Goal: Transaction & Acquisition: Book appointment/travel/reservation

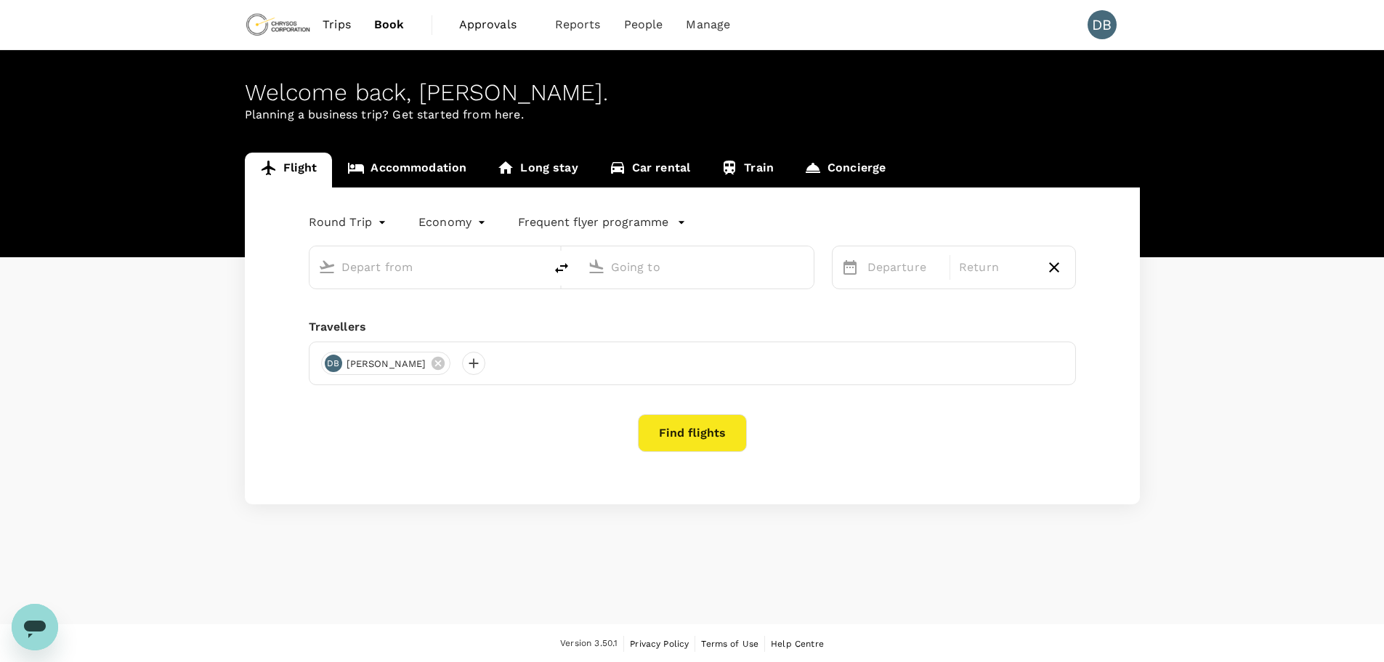
type input "Adelaide (ADL)"
type input "Vancouver Intl (YVR)"
click at [432, 171] on link "Accommodation" at bounding box center [407, 170] width 150 height 35
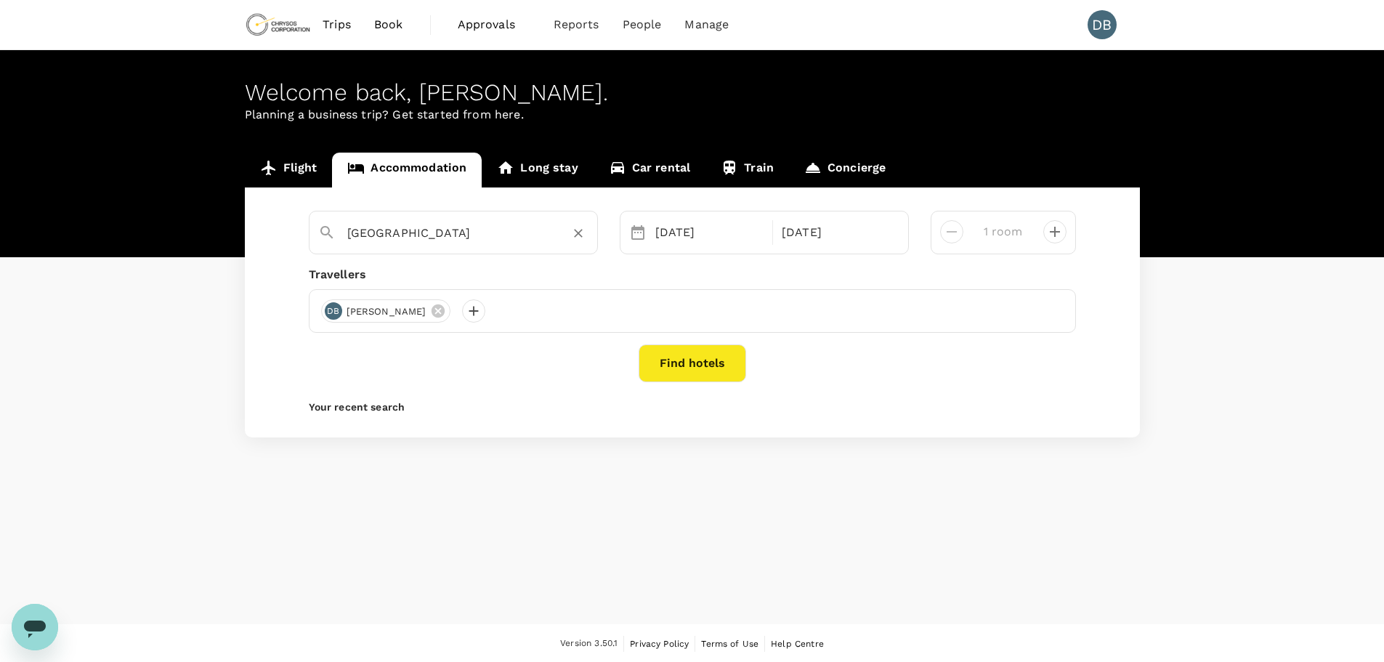
click at [582, 237] on icon "Clear" at bounding box center [578, 234] width 9 height 9
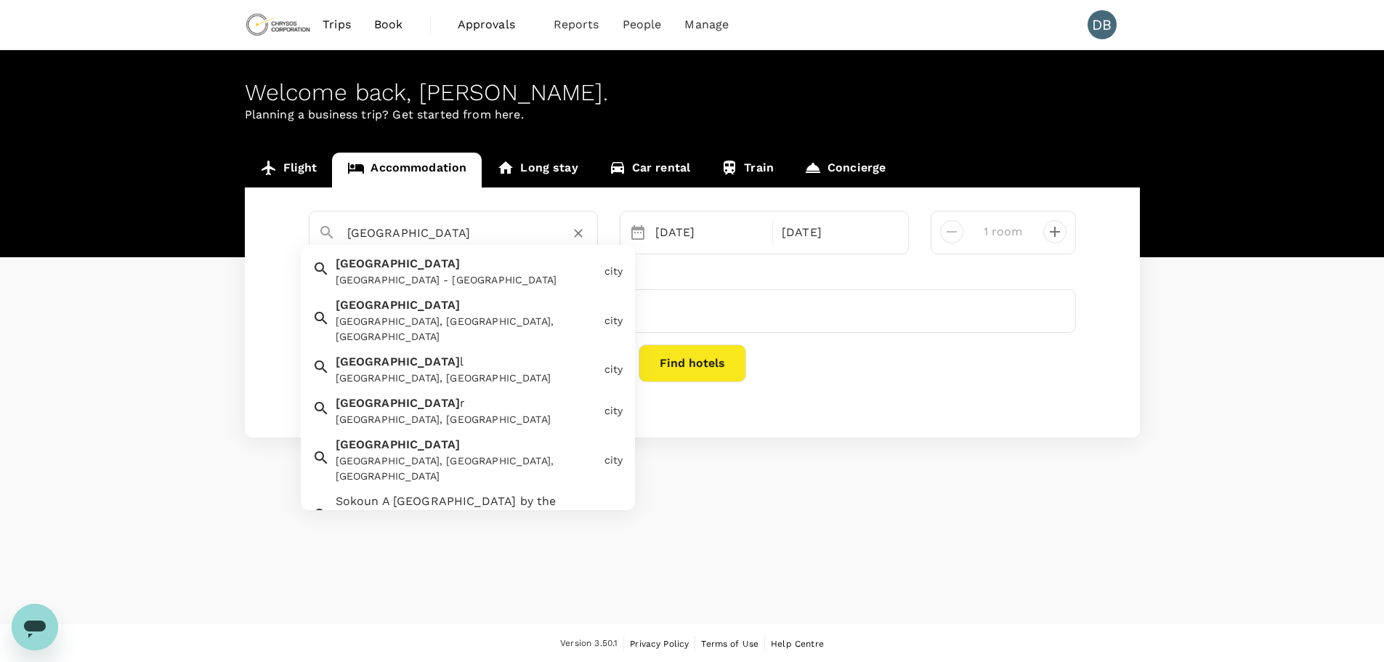
click at [434, 270] on div "[GEOGRAPHIC_DATA] [GEOGRAPHIC_DATA] - [GEOGRAPHIC_DATA]" at bounding box center [464, 268] width 269 height 38
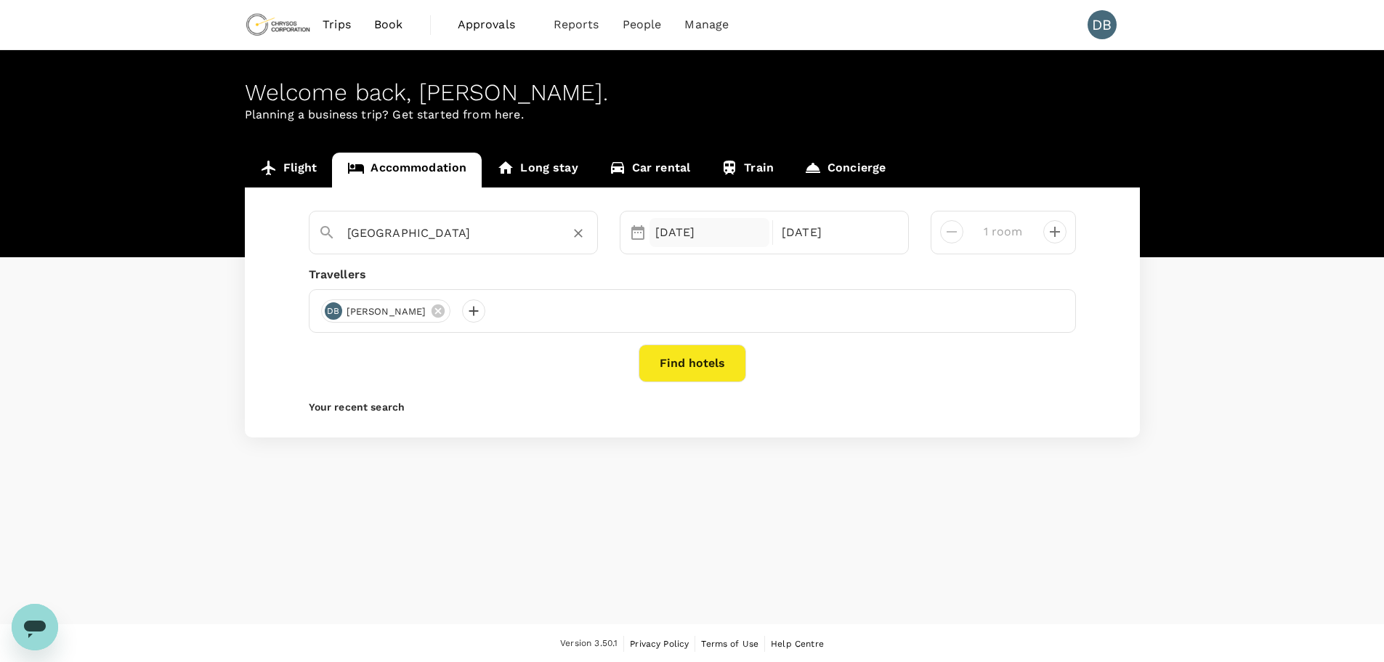
type input "[GEOGRAPHIC_DATA]"
click at [691, 235] on div "[DATE]" at bounding box center [709, 232] width 121 height 29
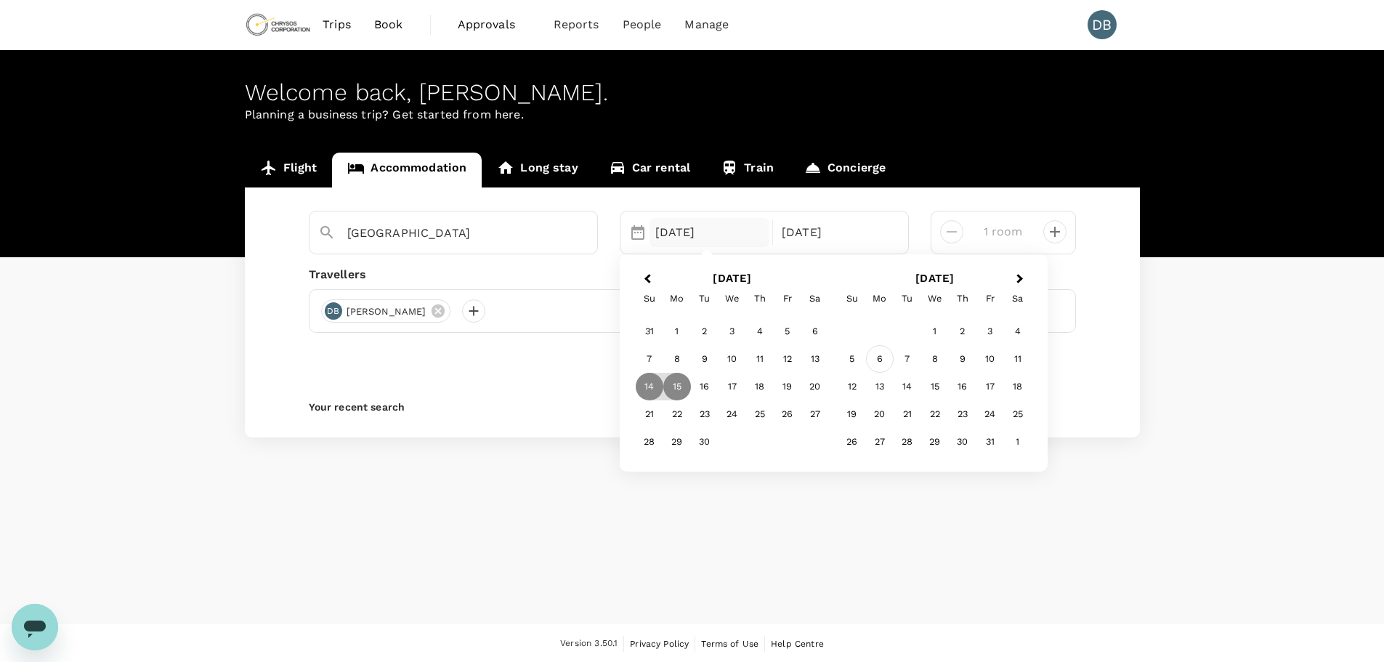
click at [877, 359] on div "6" at bounding box center [880, 359] width 28 height 28
click at [701, 360] on div "7" at bounding box center [705, 359] width 28 height 28
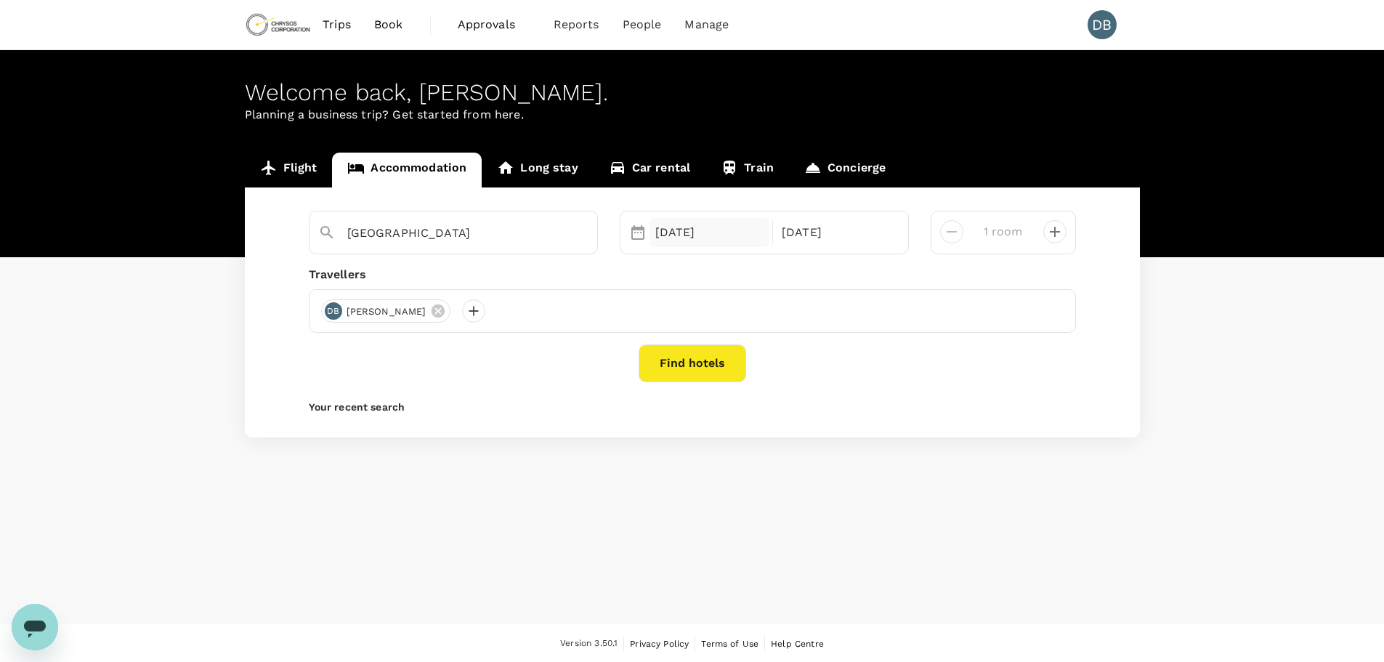
click at [703, 240] on div "[DATE]" at bounding box center [709, 232] width 121 height 29
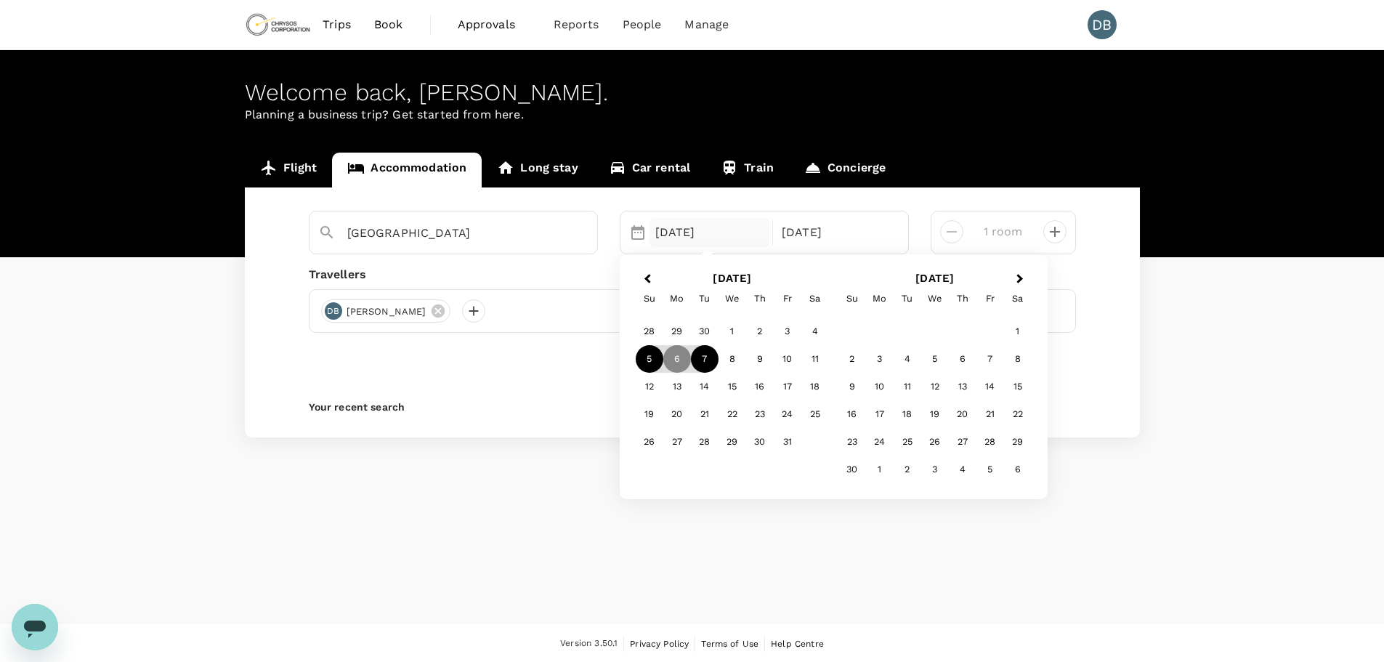
click at [656, 356] on div "5" at bounding box center [650, 359] width 28 height 28
click at [971, 196] on div "[GEOGRAPHIC_DATA] Selected date: [DATE] [DATE] Selected date: [DATE] [DATE] Nex…" at bounding box center [692, 312] width 895 height 250
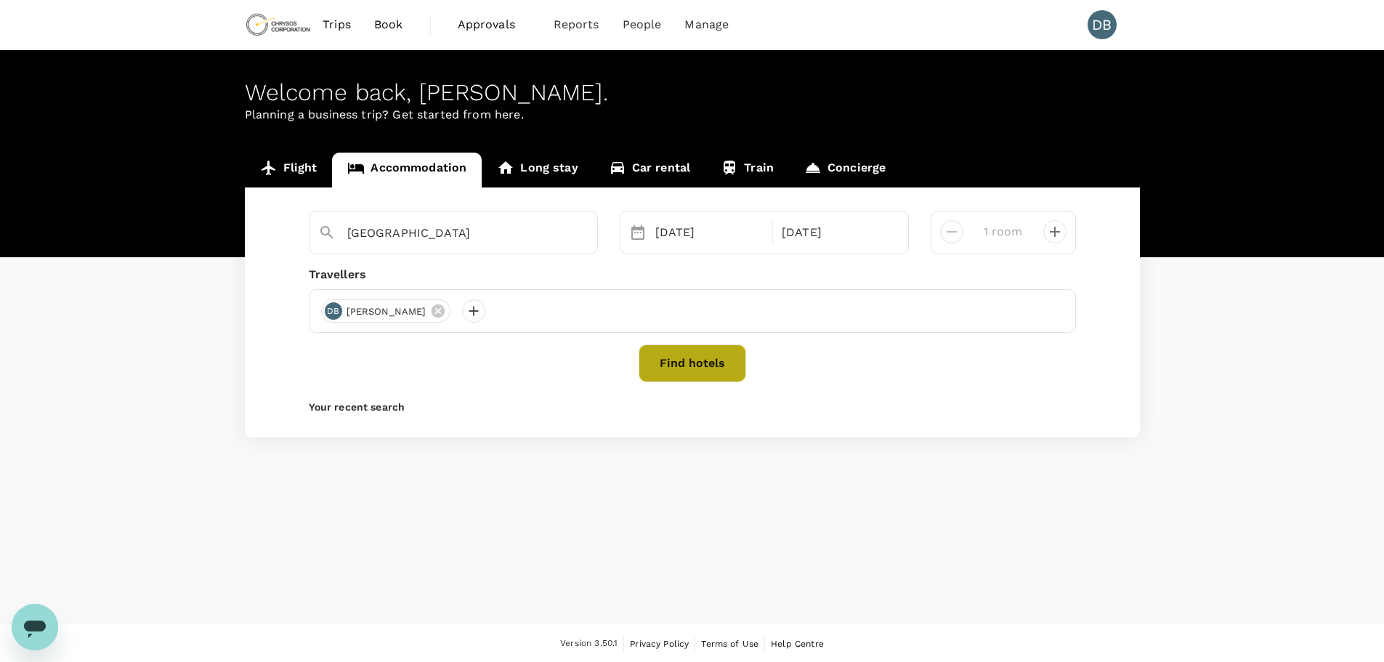
click at [695, 368] on button "Find hotels" at bounding box center [691, 363] width 107 height 38
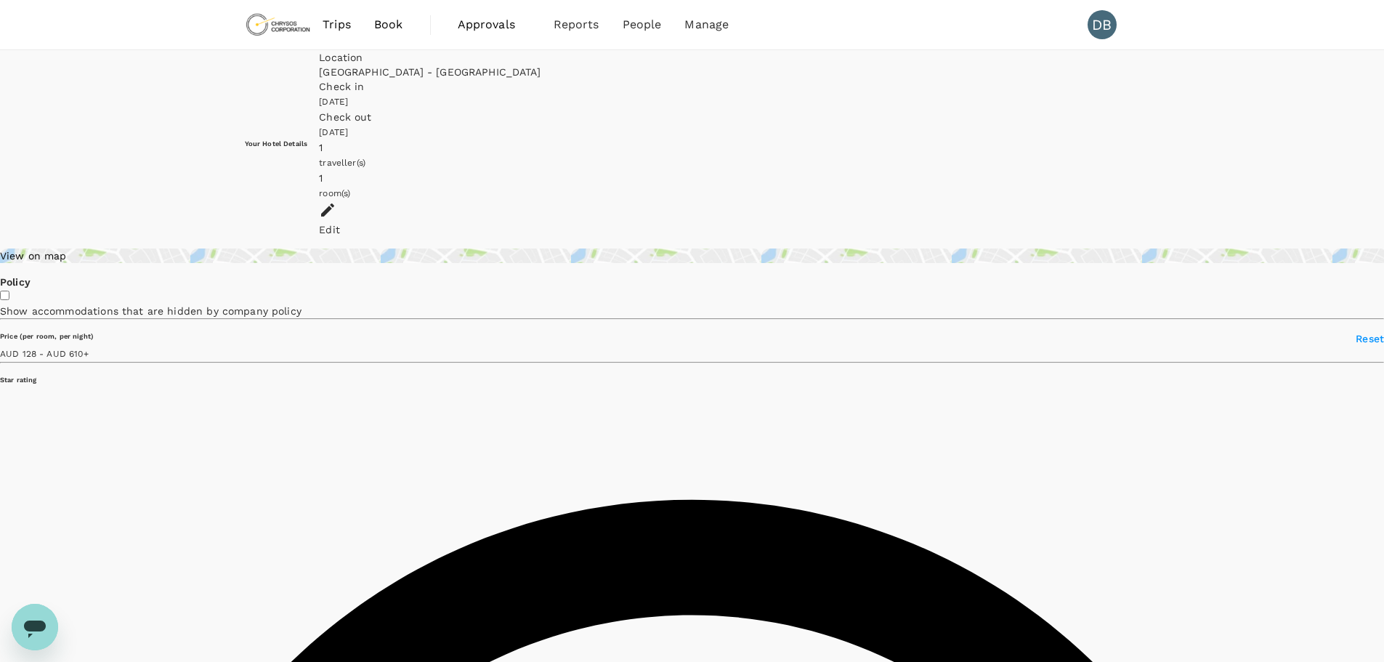
click at [354, 248] on div "View on map" at bounding box center [692, 255] width 1384 height 15
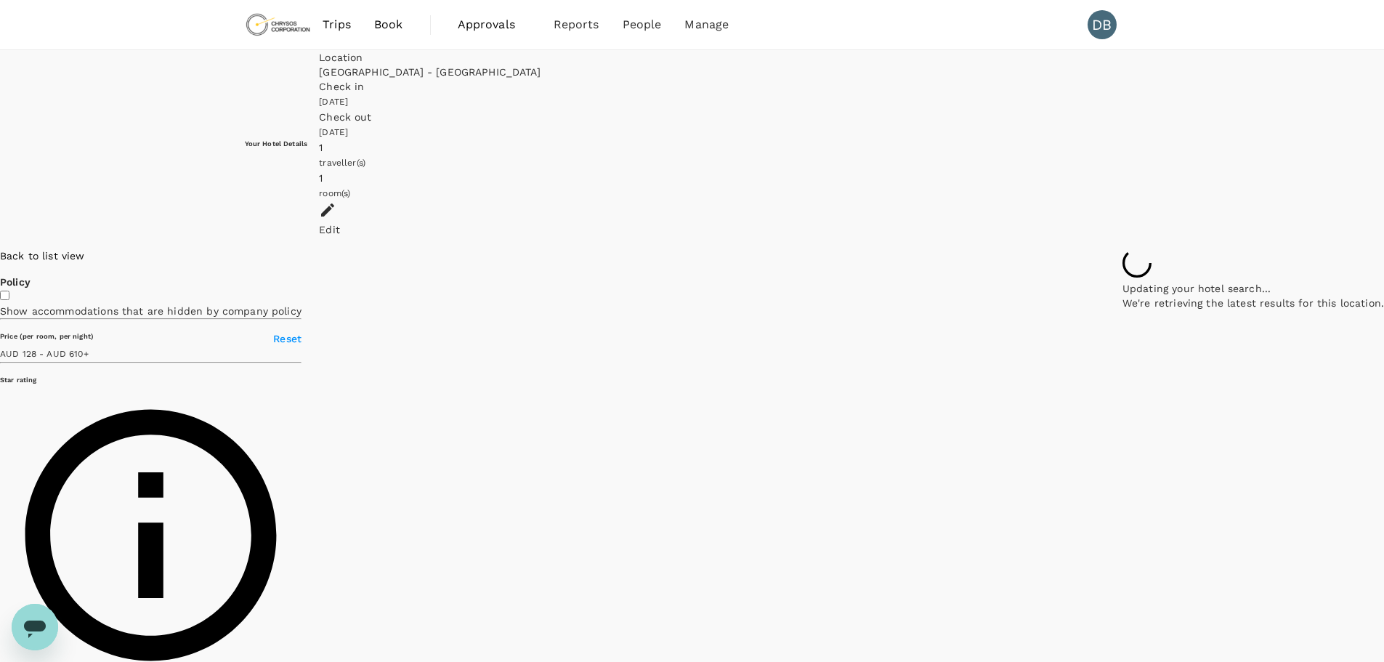
drag, startPoint x: 969, startPoint y: 461, endPoint x: 663, endPoint y: 271, distance: 360.2
drag, startPoint x: 819, startPoint y: 432, endPoint x: 793, endPoint y: 386, distance: 52.3
click at [1122, 248] on div at bounding box center [1252, 248] width 261 height 0
drag, startPoint x: 762, startPoint y: 248, endPoint x: 780, endPoint y: 360, distance: 113.3
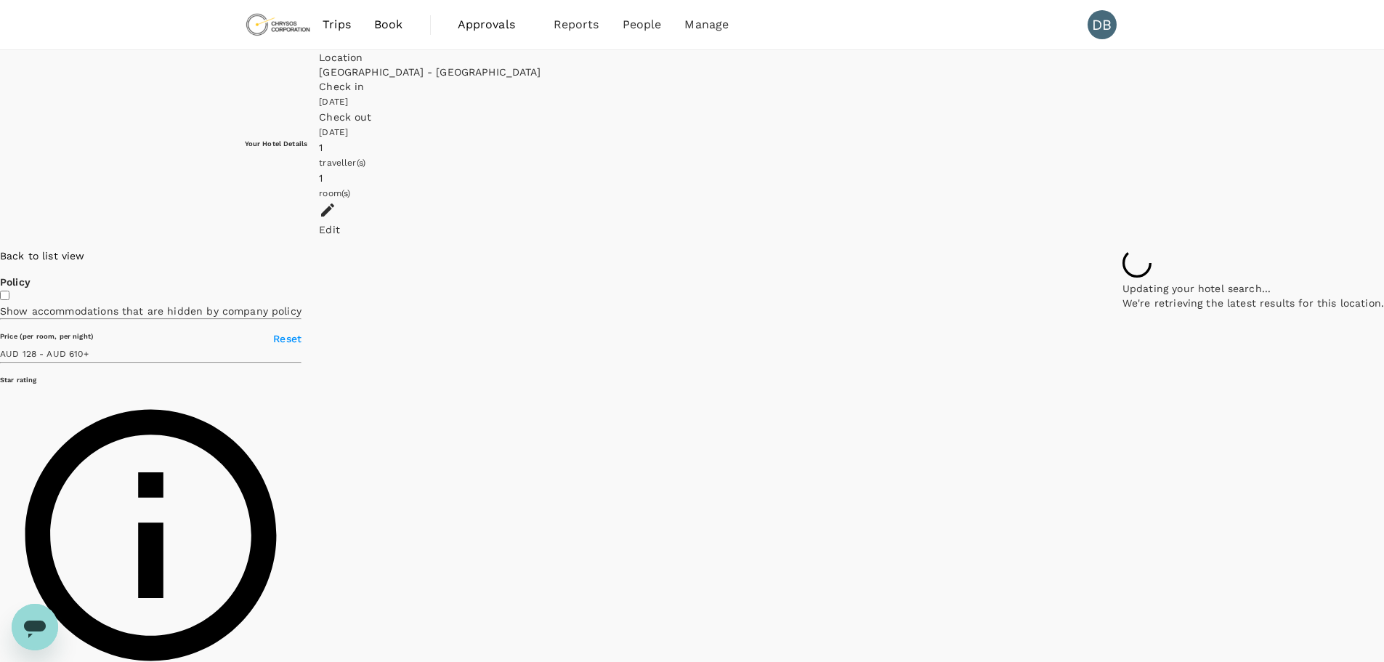
click at [1122, 248] on div at bounding box center [1252, 248] width 261 height 0
type input "44.16"
drag, startPoint x: 824, startPoint y: 538, endPoint x: 906, endPoint y: 280, distance: 271.5
click at [1122, 248] on div at bounding box center [1252, 248] width 261 height 0
drag, startPoint x: 867, startPoint y: 463, endPoint x: 906, endPoint y: 408, distance: 67.1
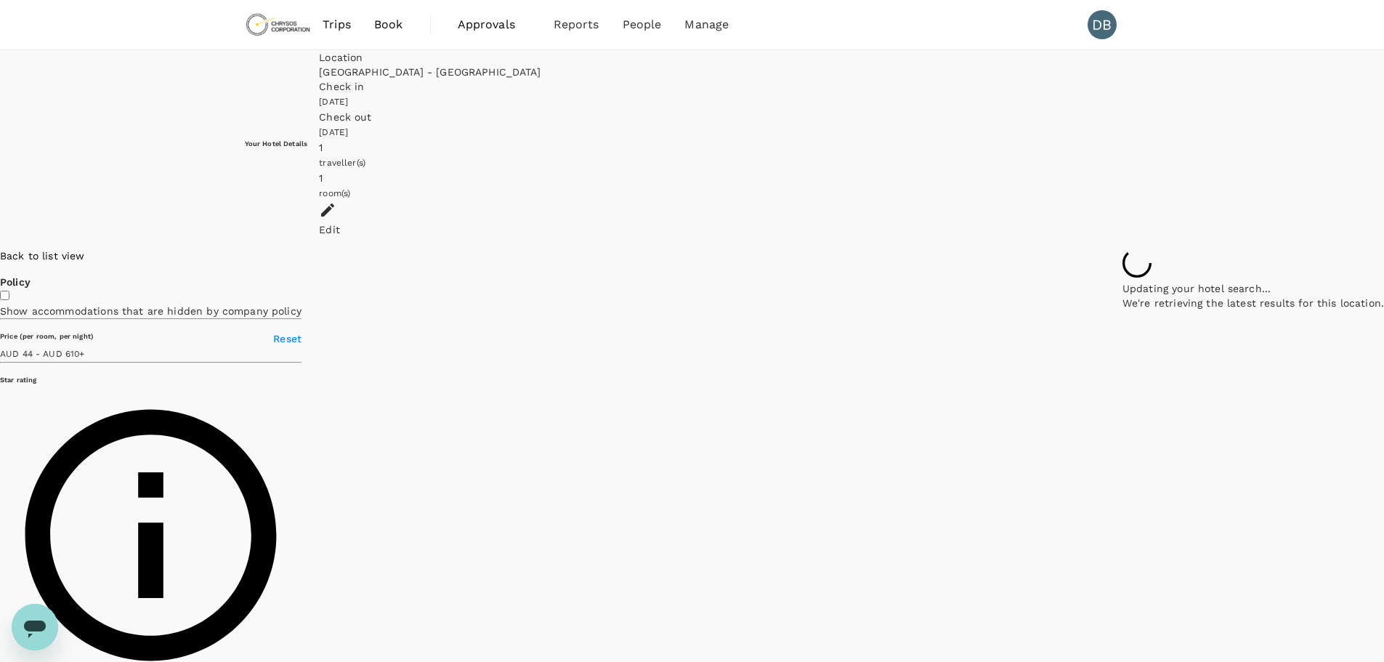
drag, startPoint x: 881, startPoint y: 267, endPoint x: 878, endPoint y: 410, distance: 142.4
click at [1383, 248] on div at bounding box center [1384, 248] width 0 height 0
click at [1122, 248] on div at bounding box center [1252, 248] width 261 height 0
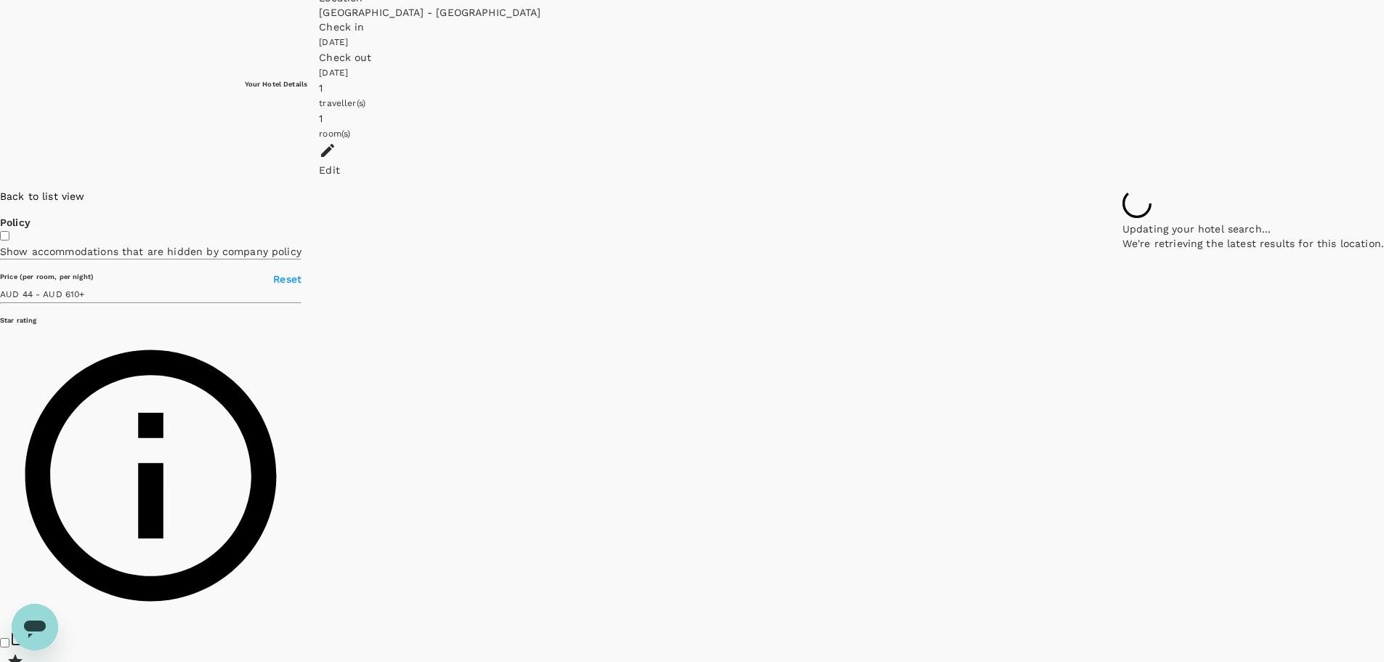
drag, startPoint x: 924, startPoint y: 336, endPoint x: 914, endPoint y: 320, distance: 18.6
click at [210, 189] on div "Back to list view" at bounding box center [150, 196] width 301 height 15
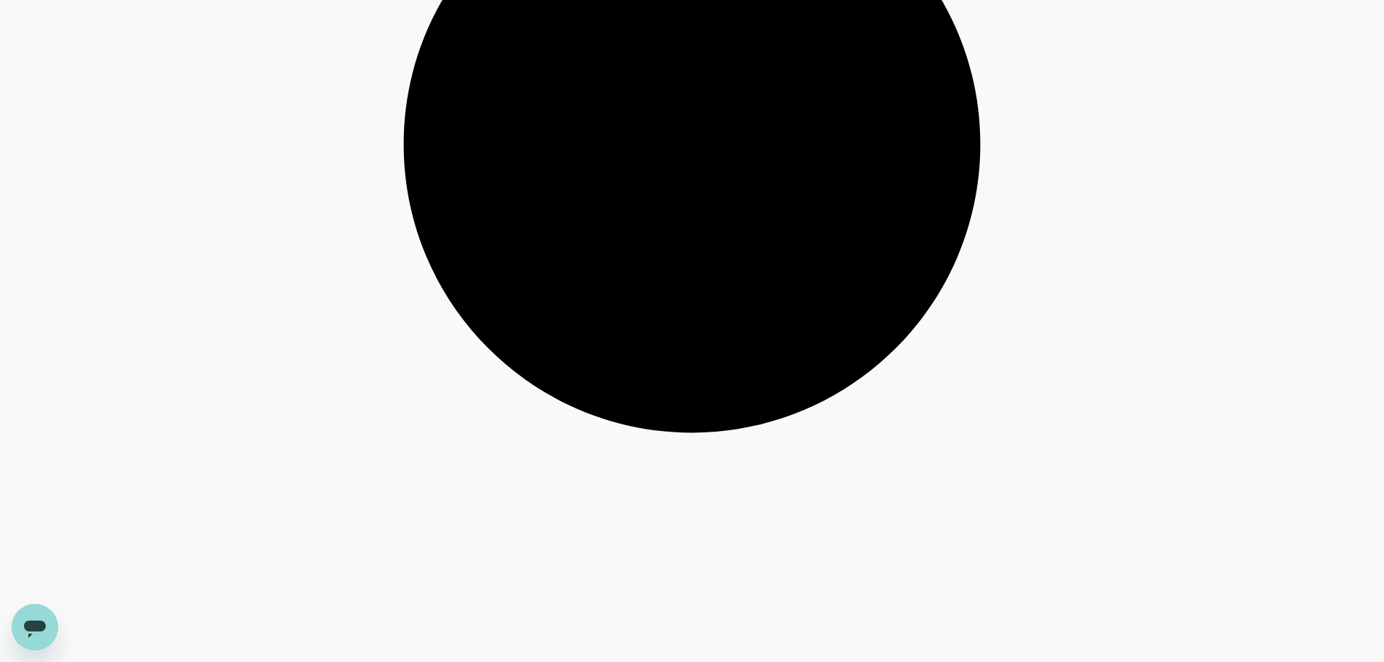
scroll to position [3992, 0]
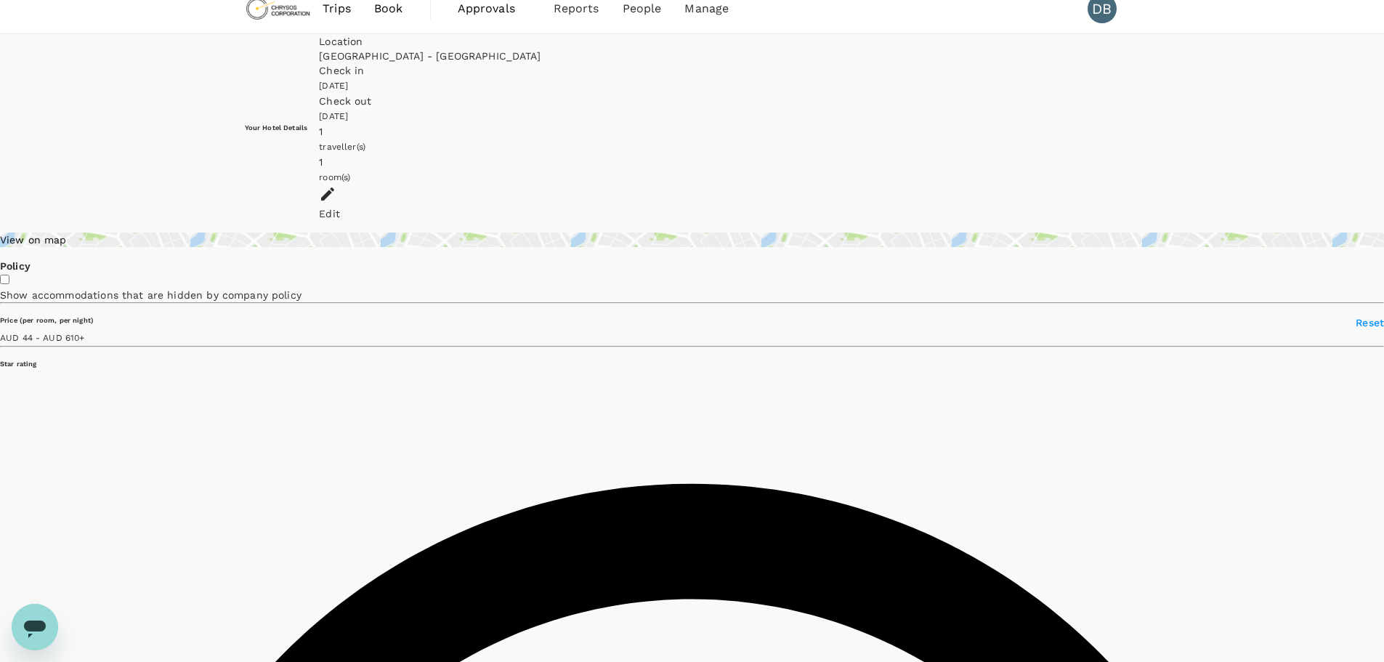
scroll to position [0, 0]
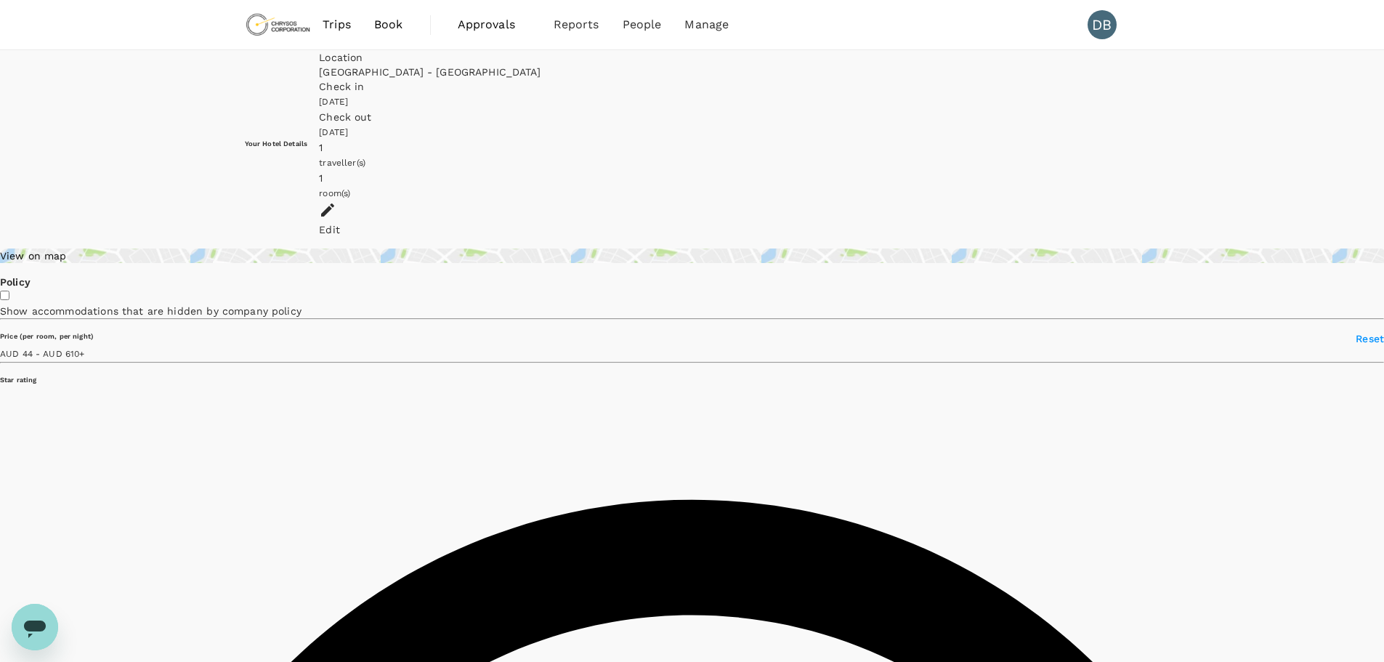
click at [364, 248] on div "View on map" at bounding box center [692, 255] width 1384 height 15
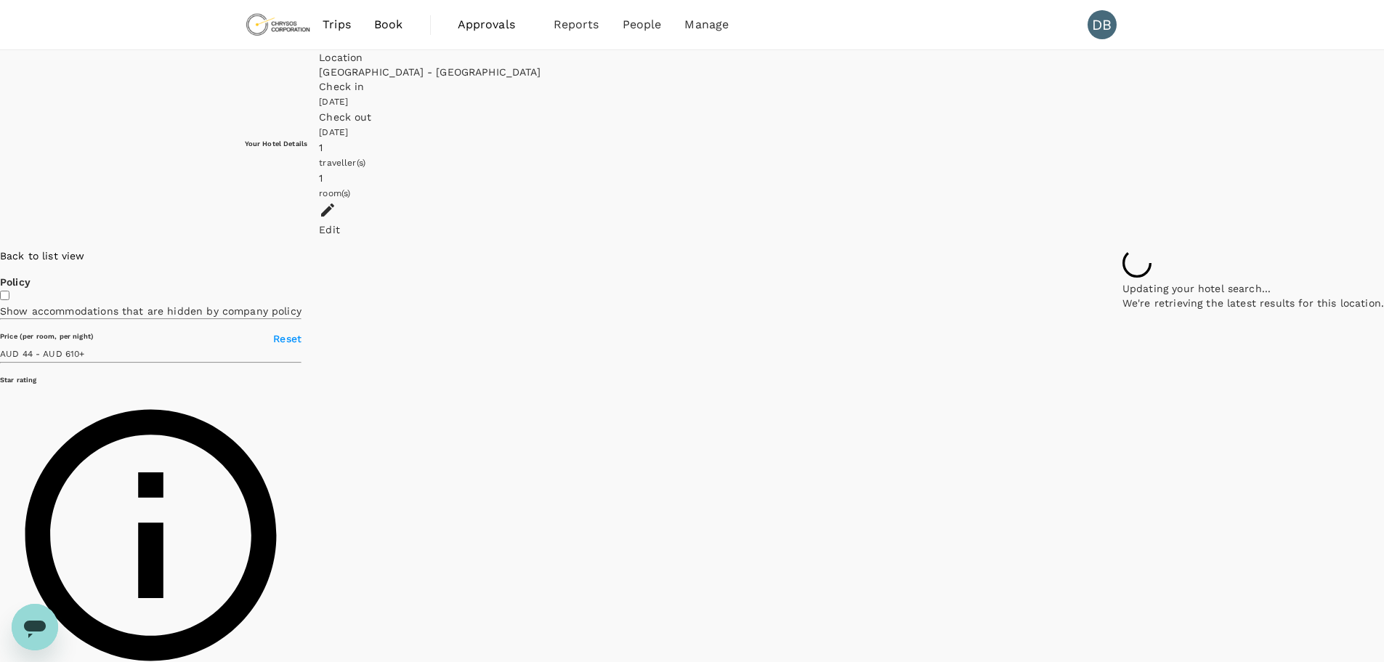
drag, startPoint x: 739, startPoint y: 289, endPoint x: 821, endPoint y: 373, distance: 117.1
click at [1122, 248] on div at bounding box center [1252, 248] width 261 height 0
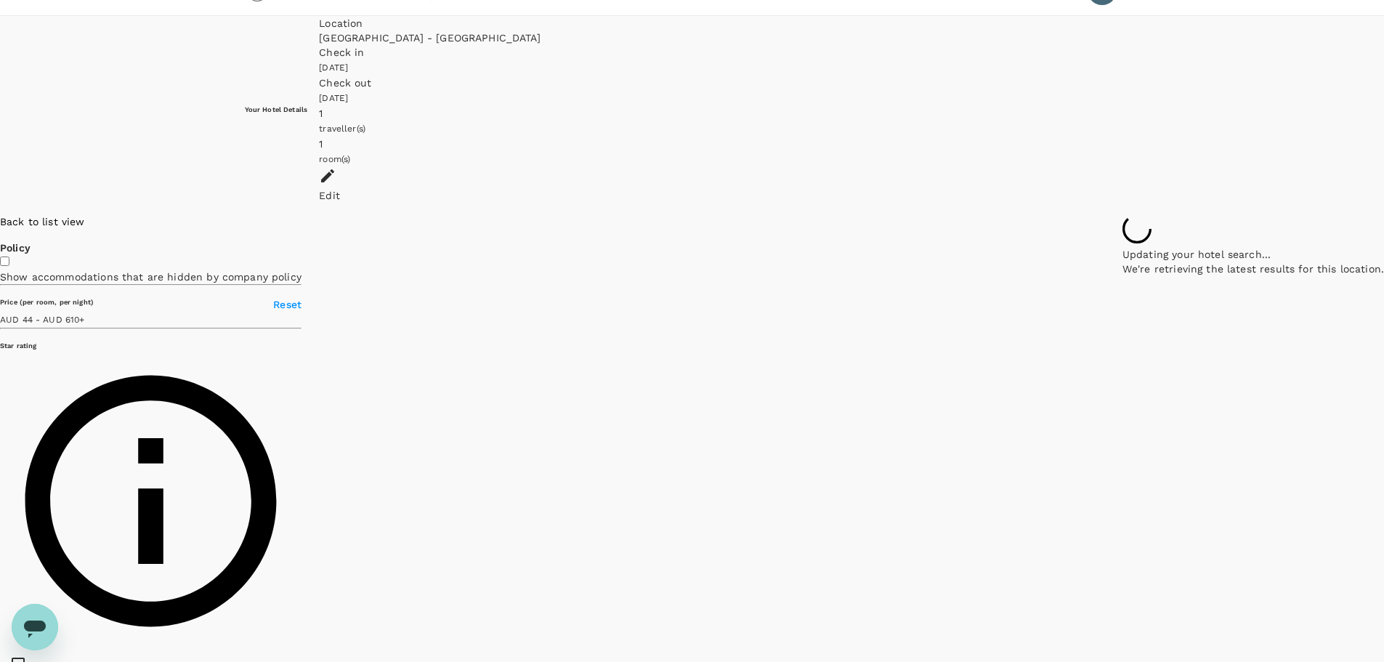
scroll to position [60, 0]
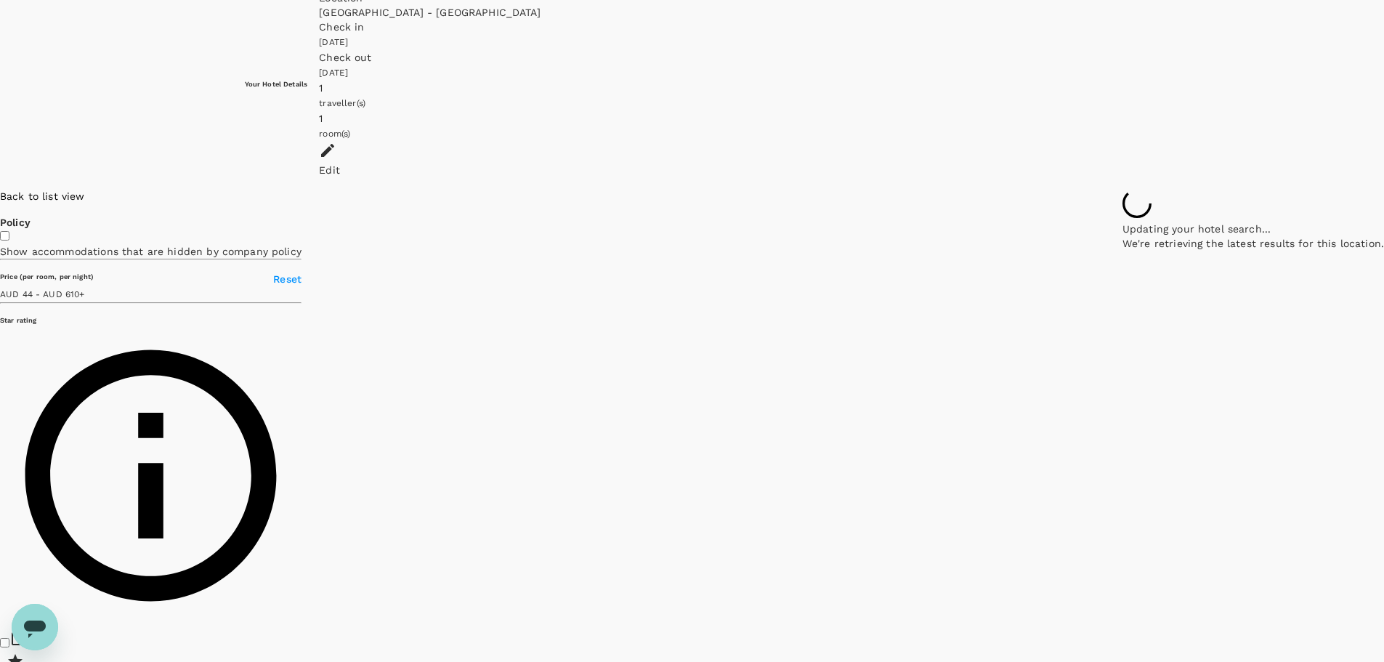
drag, startPoint x: 823, startPoint y: 281, endPoint x: 869, endPoint y: 356, distance: 88.1
click at [1122, 189] on div at bounding box center [1252, 189] width 261 height 0
drag, startPoint x: 1023, startPoint y: 264, endPoint x: 978, endPoint y: 292, distance: 52.2
click at [1383, 189] on div at bounding box center [1384, 189] width 0 height 0
click at [85, 190] on span "Back to list view" at bounding box center [42, 196] width 85 height 12
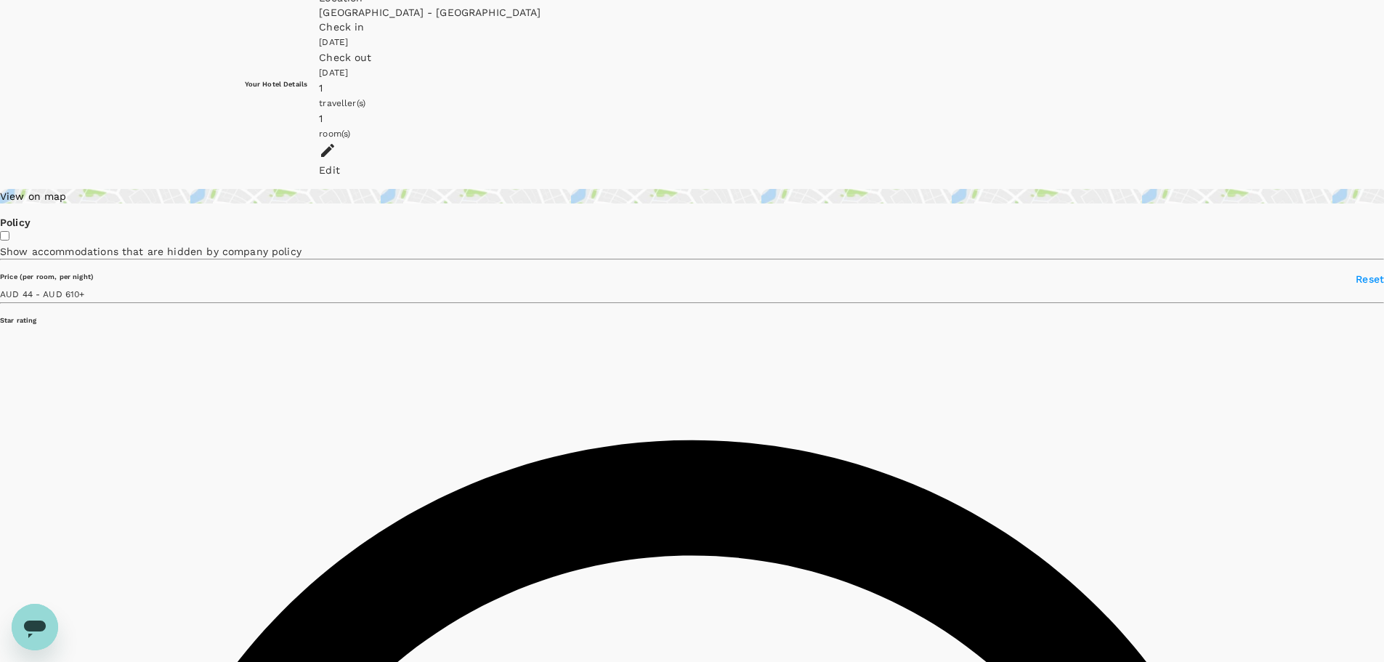
click at [9, 231] on input "checkbox" at bounding box center [4, 235] width 9 height 9
checkbox input "true"
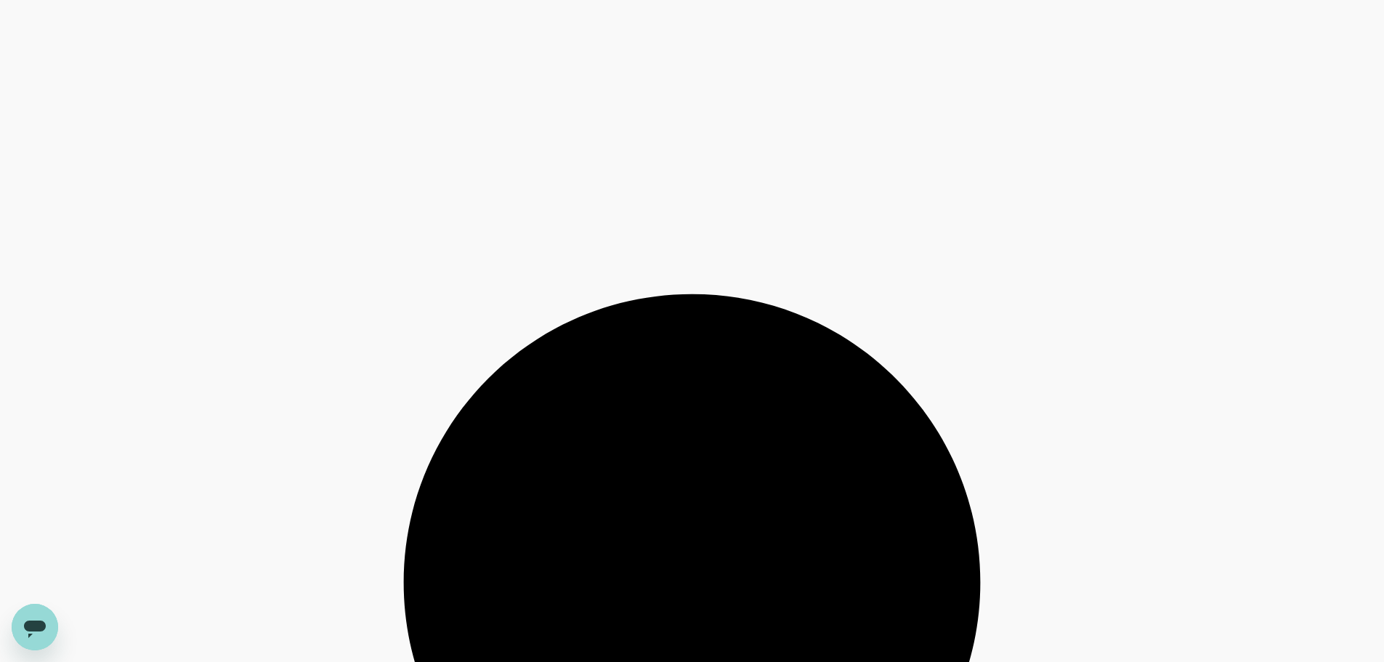
scroll to position [3559, 0]
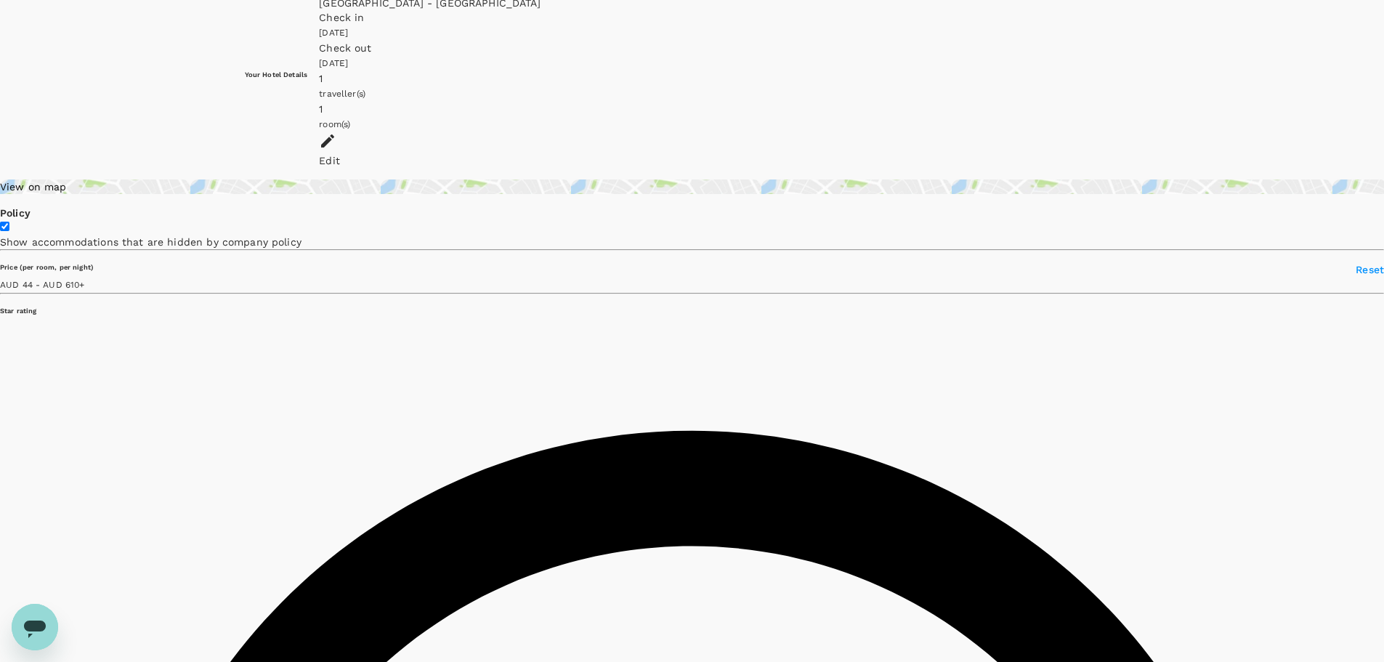
scroll to position [0, 0]
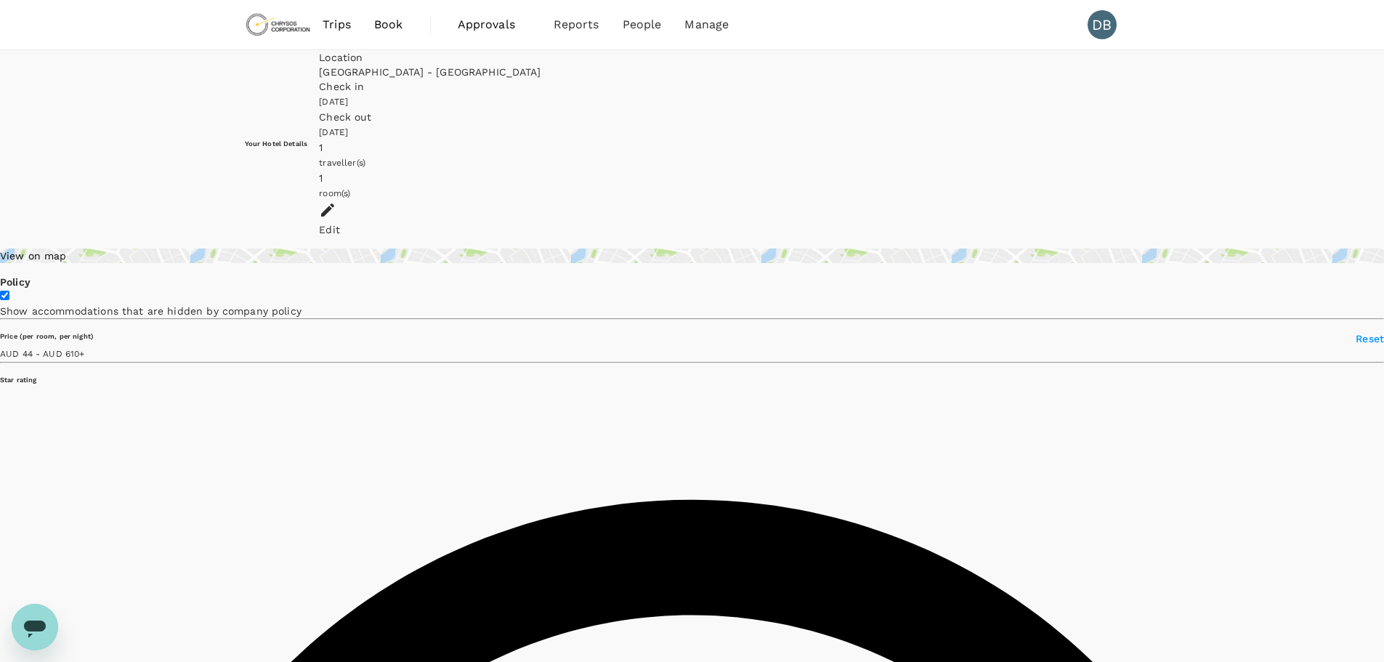
click at [357, 248] on div "View on map" at bounding box center [692, 255] width 1384 height 15
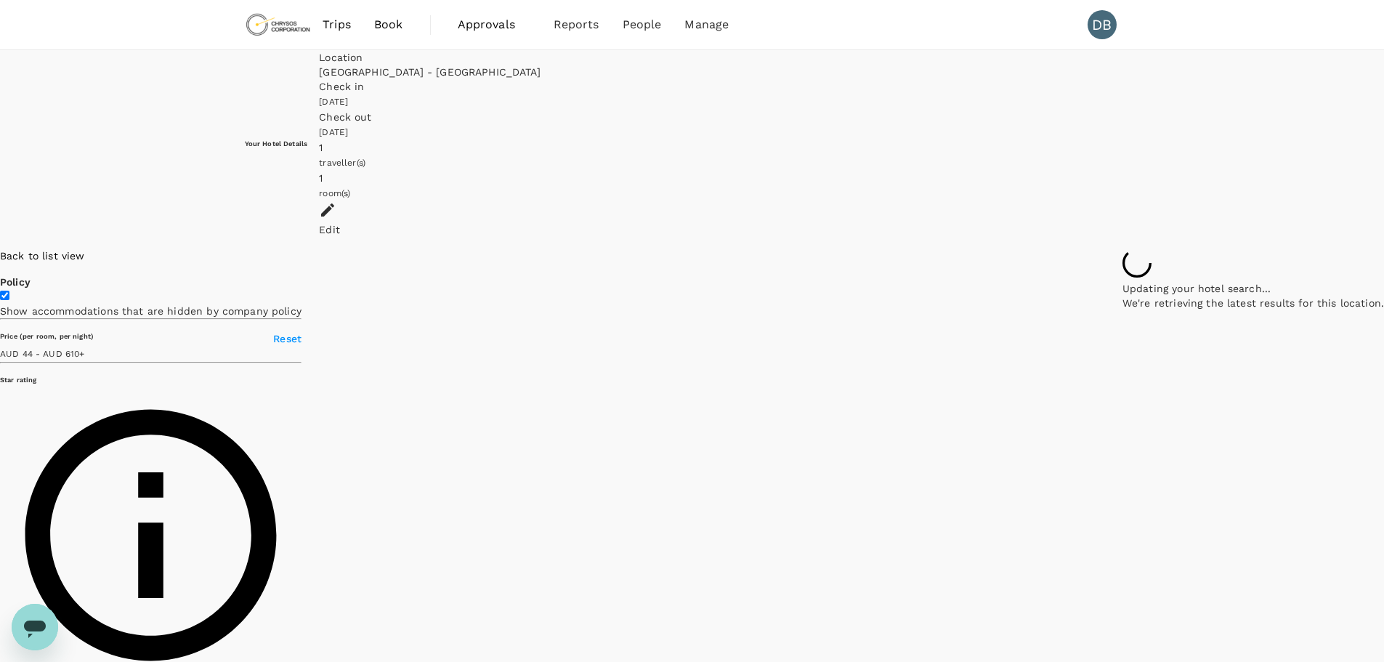
drag, startPoint x: 995, startPoint y: 409, endPoint x: 599, endPoint y: 421, distance: 396.8
drag, startPoint x: 832, startPoint y: 392, endPoint x: 623, endPoint y: 431, distance: 212.8
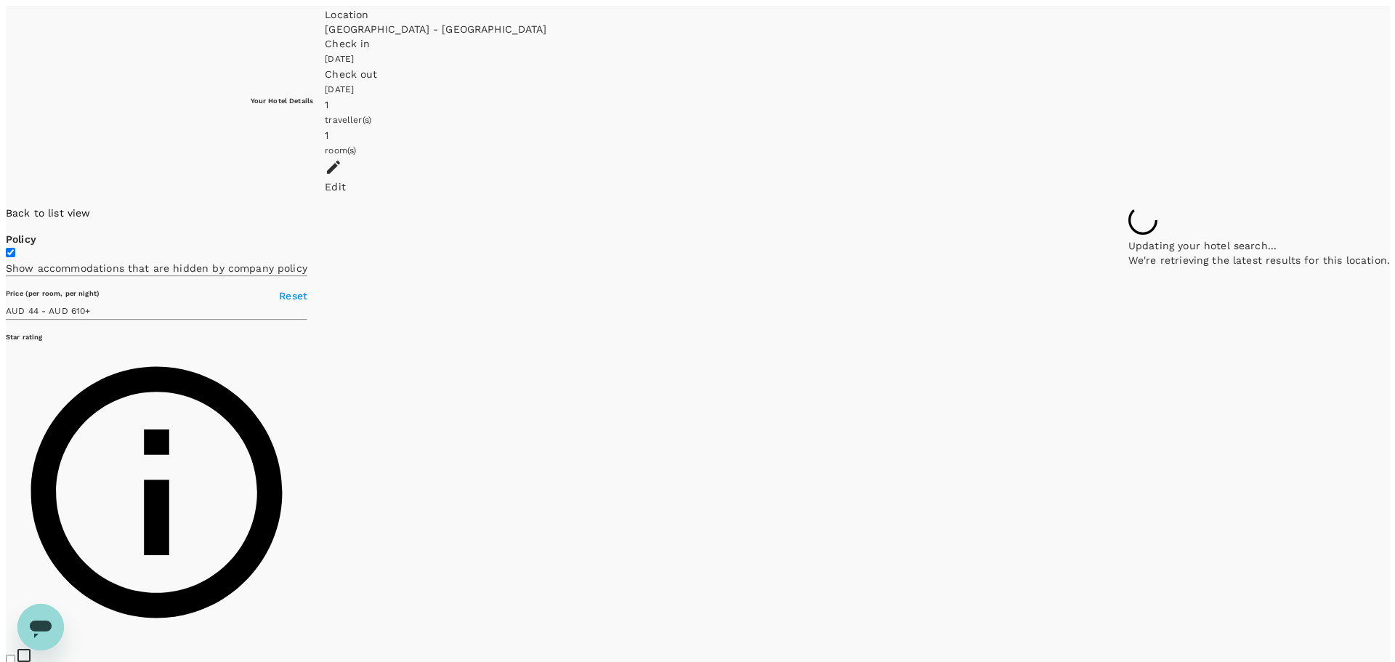
scroll to position [60, 0]
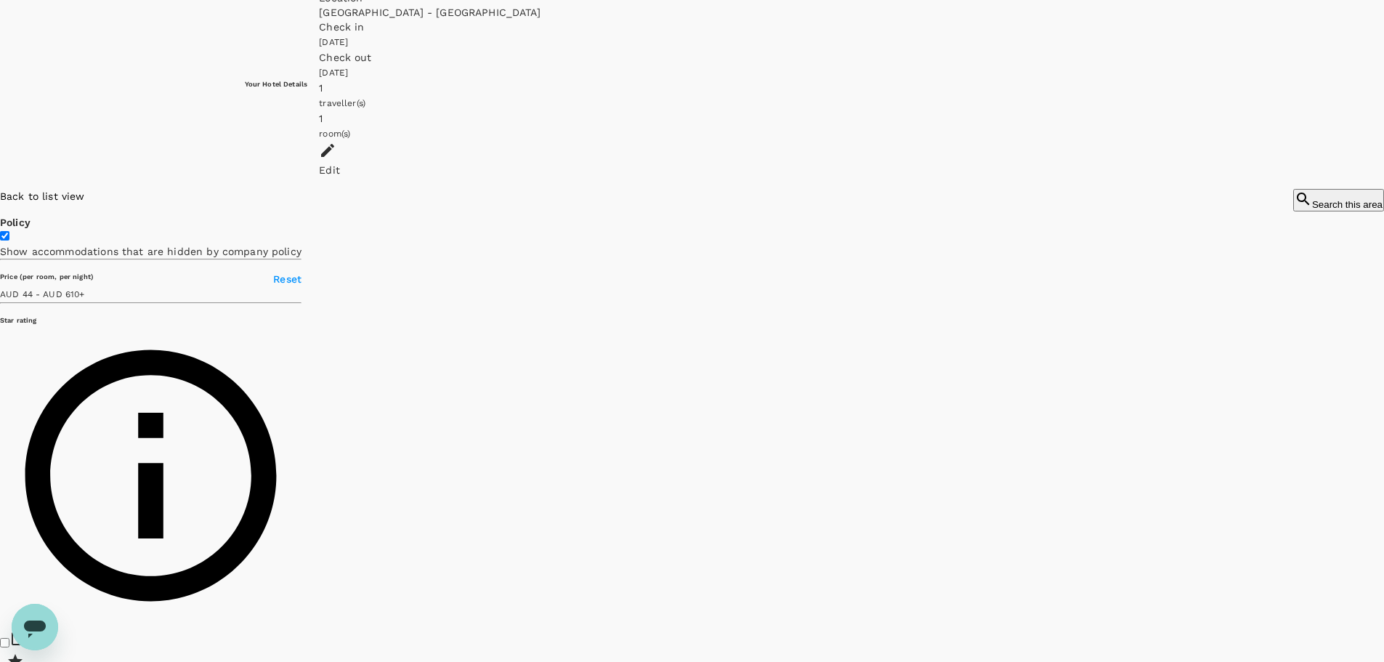
drag, startPoint x: 579, startPoint y: 201, endPoint x: 606, endPoint y: 293, distance: 96.1
click at [1293, 189] on div at bounding box center [1338, 189] width 91 height 0
click at [1077, 302] on icon at bounding box center [1082, 295] width 10 height 15
click at [1074, 105] on div "9.3 Excellent" at bounding box center [1074, 85] width 0 height 38
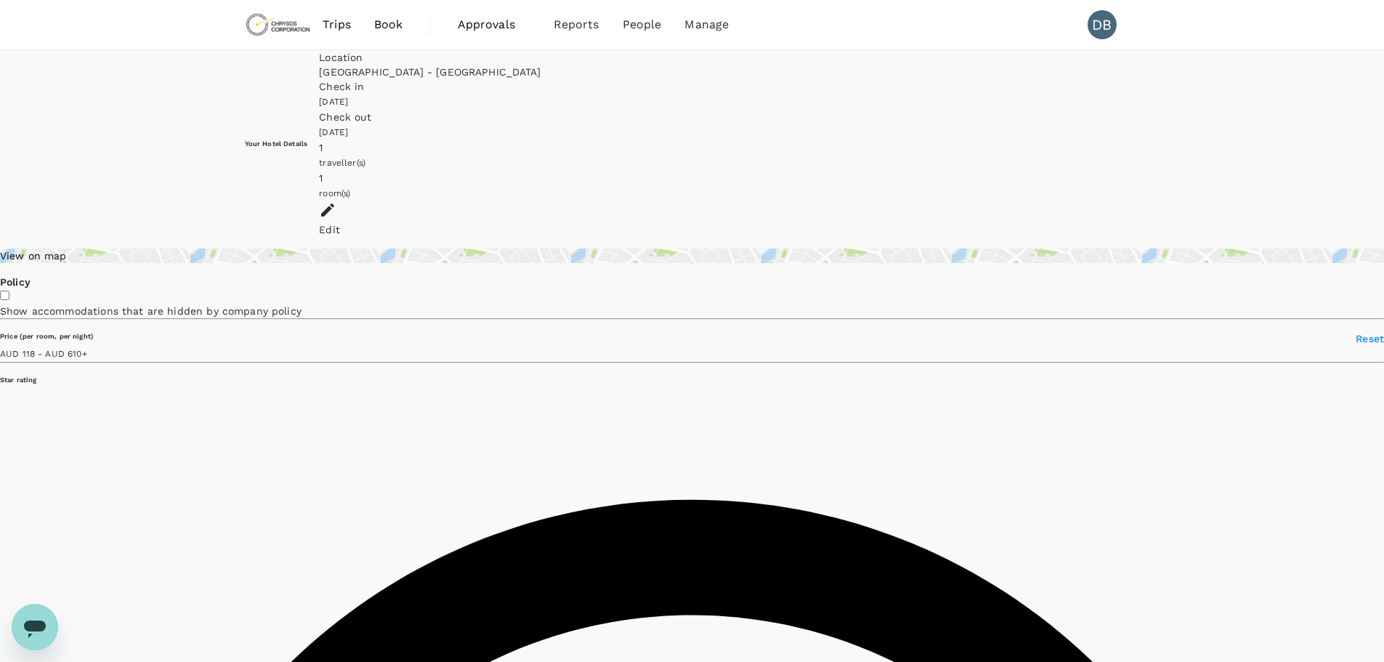
type input "609.48"
type input "118.42"
type input "609.42"
type input "103.42"
type input "609.75"
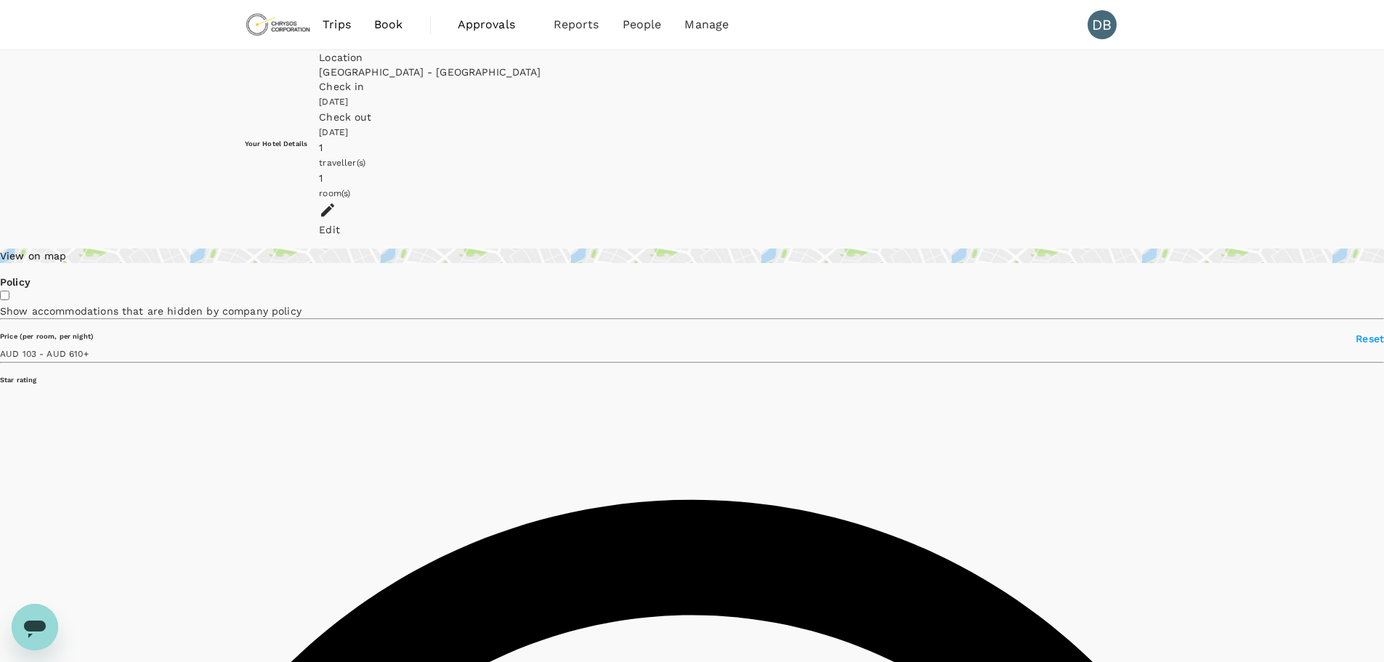
type input "101.75"
type input "609.46"
type input "84.46"
type input "609.58"
type input "83.58"
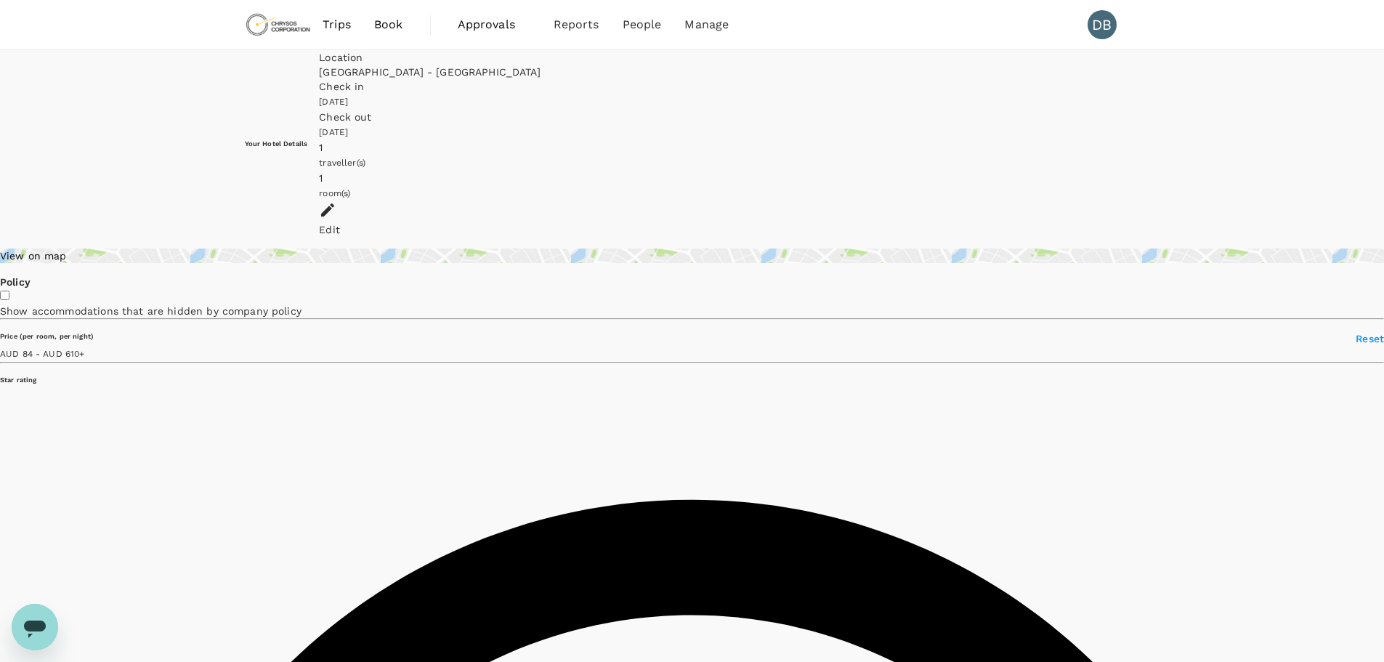
type input "609.15"
type input "44.15"
type input "609.15"
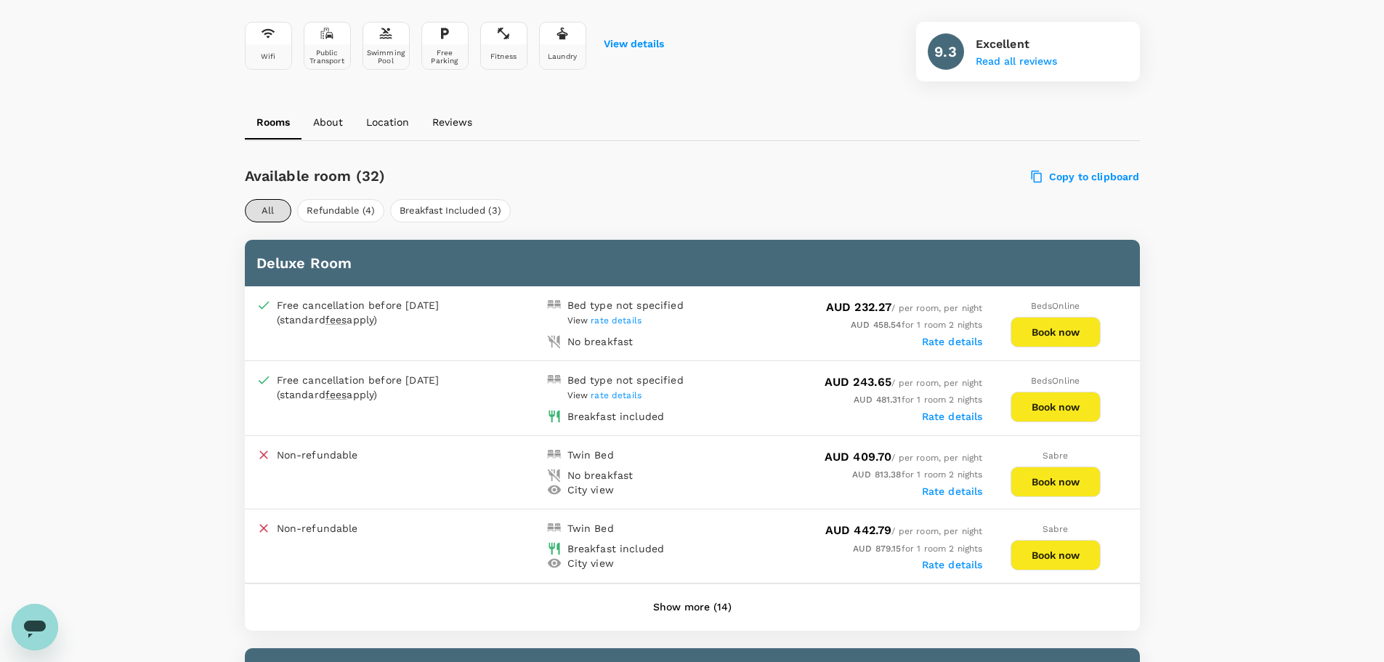
scroll to position [581, 0]
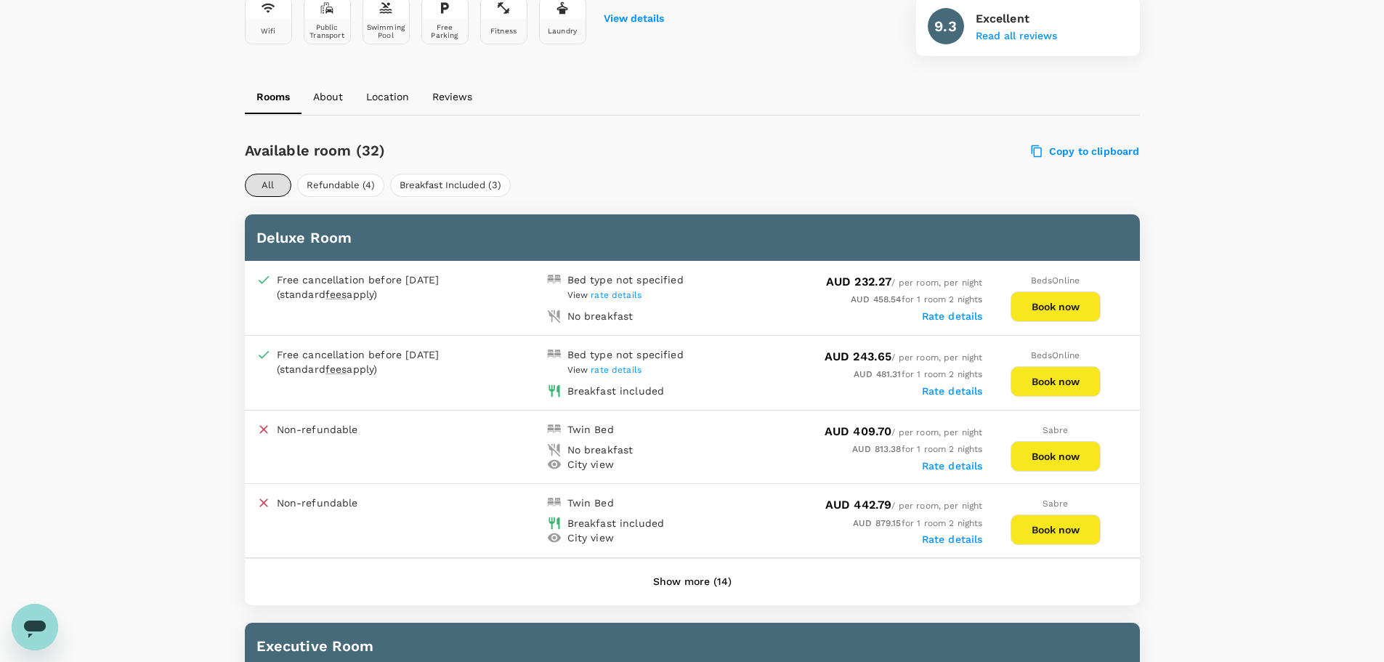
click at [1057, 307] on button "Book now" at bounding box center [1055, 306] width 90 height 31
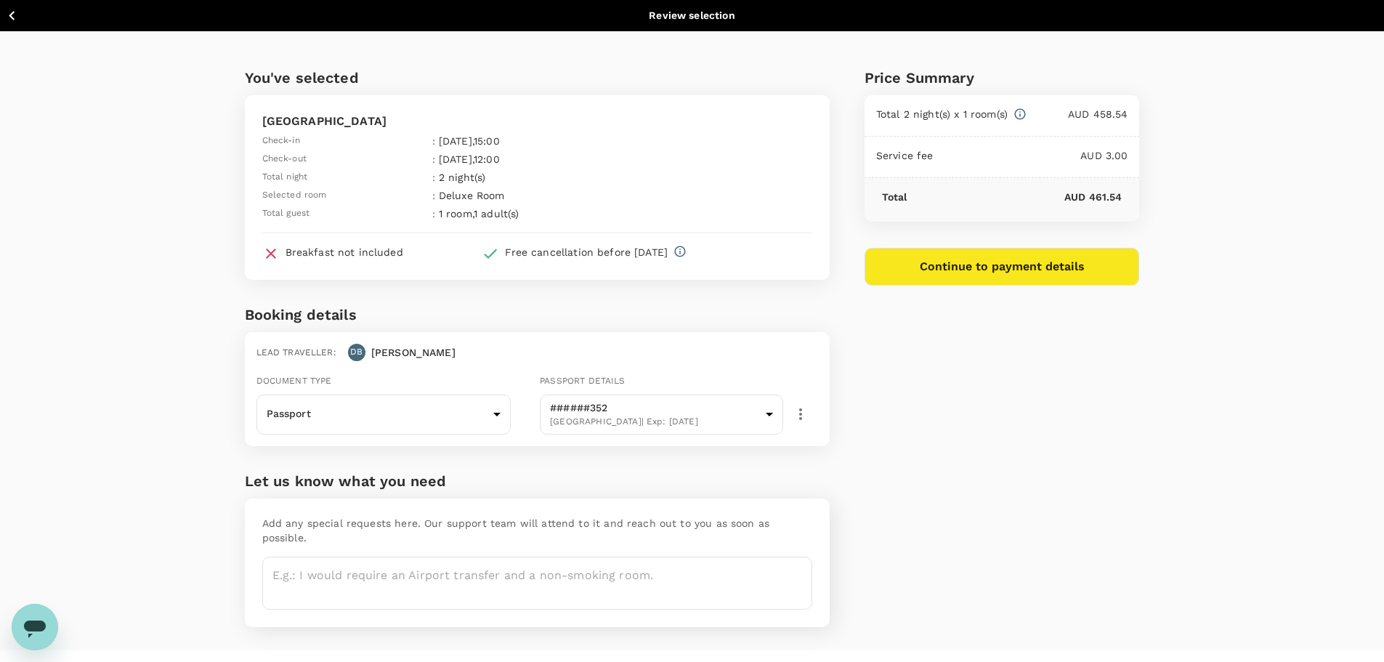
click at [9, 16] on icon "button" at bounding box center [12, 16] width 18 height 18
